Goal: Transaction & Acquisition: Purchase product/service

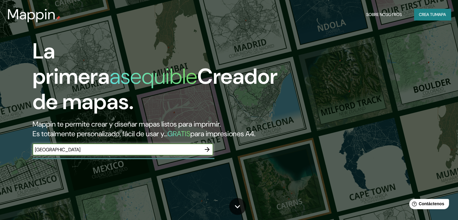
type input "[GEOGRAPHIC_DATA]"
click at [204, 153] on icon "button" at bounding box center [207, 149] width 7 height 7
click at [73, 153] on input "text" at bounding box center [117, 149] width 169 height 7
type input "[GEOGRAPHIC_DATA]"
drag, startPoint x: 205, startPoint y: 152, endPoint x: 204, endPoint y: 156, distance: 3.9
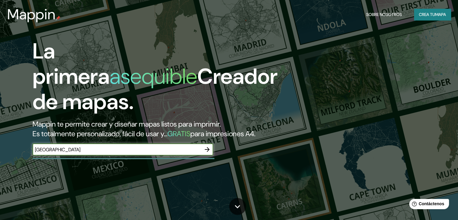
click at [204, 155] on div "La primera asequible Creador de mapas. Mappin te permite crear y diseñar mapas …" at bounding box center [147, 100] width 275 height 123
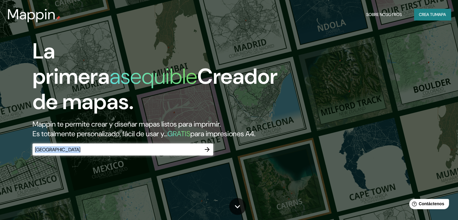
click at [205, 155] on button "button" at bounding box center [207, 149] width 12 height 12
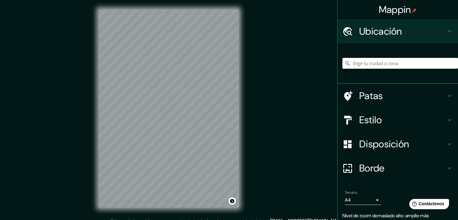
click at [371, 65] on input "Elige tu ciudad o zona" at bounding box center [400, 63] width 116 height 11
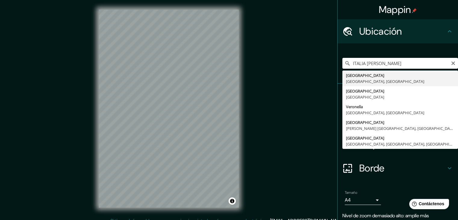
type input "[GEOGRAPHIC_DATA][PERSON_NAME][GEOGRAPHIC_DATA], [GEOGRAPHIC_DATA]"
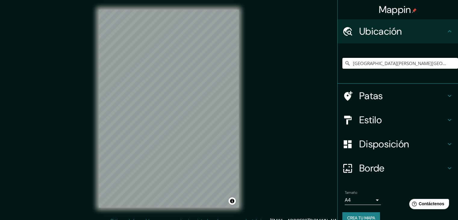
scroll to position [7, 0]
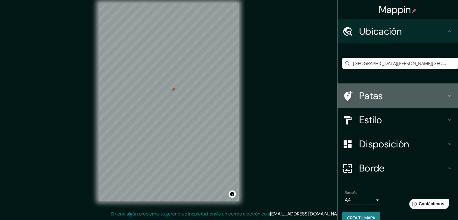
click at [362, 103] on div "Patas" at bounding box center [398, 96] width 120 height 24
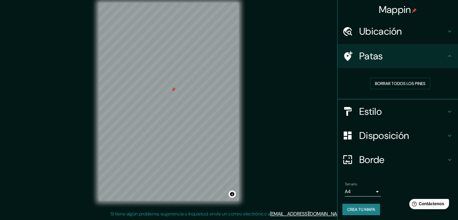
click at [367, 109] on font "Estilo" at bounding box center [370, 111] width 23 height 13
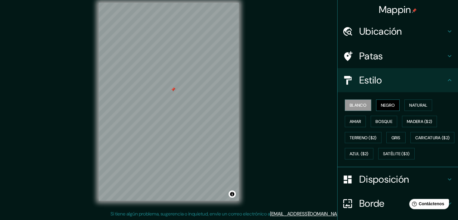
click at [387, 107] on font "Negro" at bounding box center [388, 104] width 14 height 5
